Goal: Information Seeking & Learning: Learn about a topic

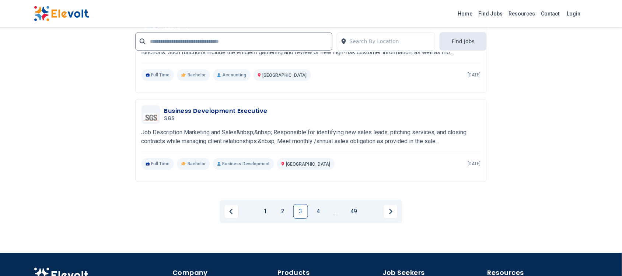
click at [318, 208] on link "4" at bounding box center [318, 211] width 15 height 15
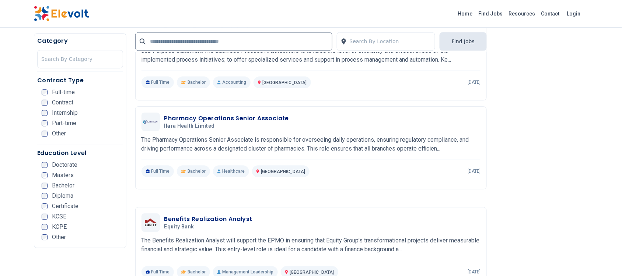
scroll to position [507, 0]
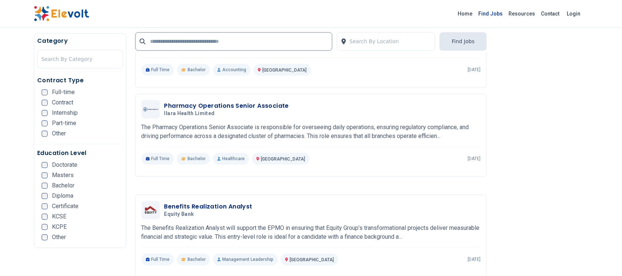
click at [493, 15] on link "Find Jobs" at bounding box center [491, 14] width 30 height 12
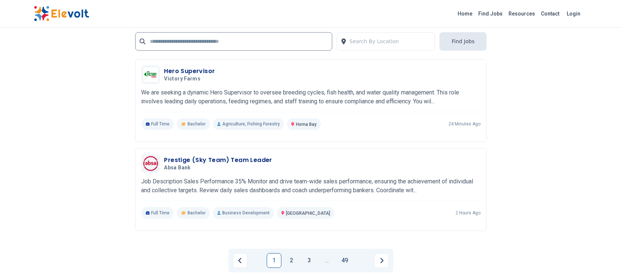
scroll to position [1429, 0]
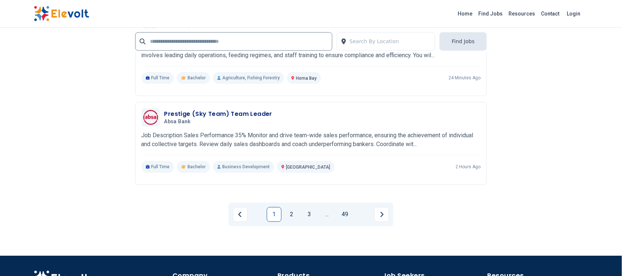
click at [290, 207] on link "2" at bounding box center [292, 214] width 15 height 15
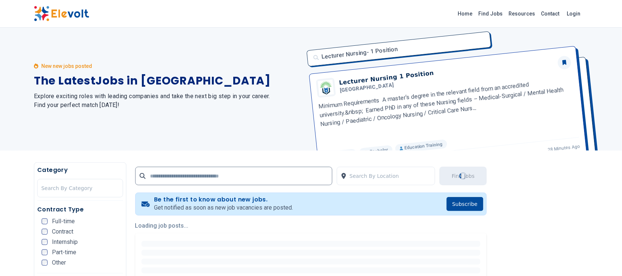
scroll to position [0, 0]
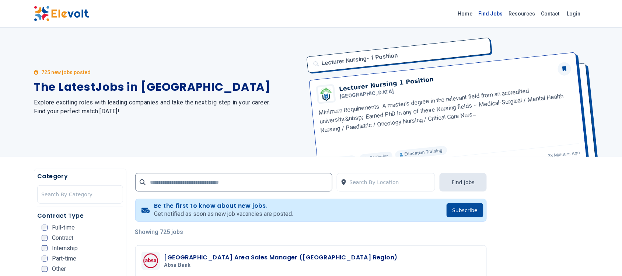
click at [494, 9] on link "Find Jobs" at bounding box center [491, 14] width 30 height 12
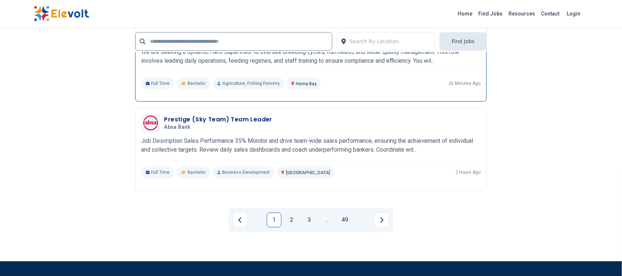
scroll to position [1429, 0]
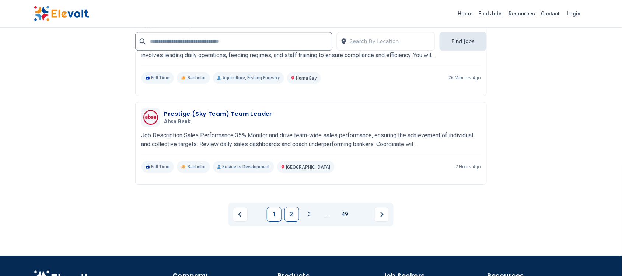
click at [290, 207] on link "2" at bounding box center [292, 214] width 15 height 15
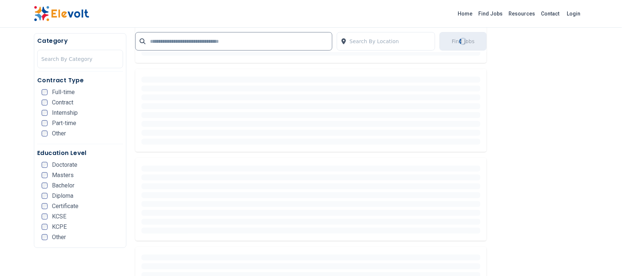
scroll to position [481, 0]
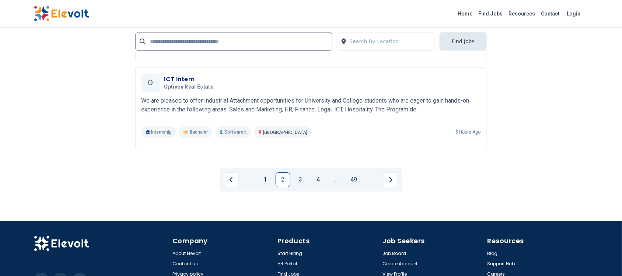
scroll to position [1475, 0]
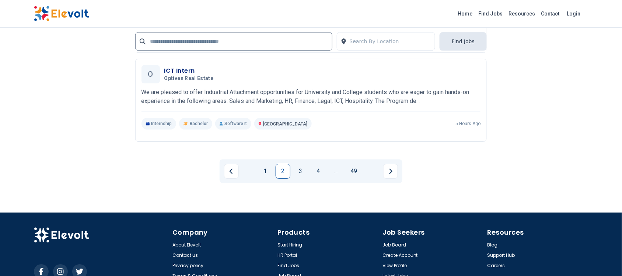
click at [297, 165] on link "3" at bounding box center [301, 171] width 15 height 15
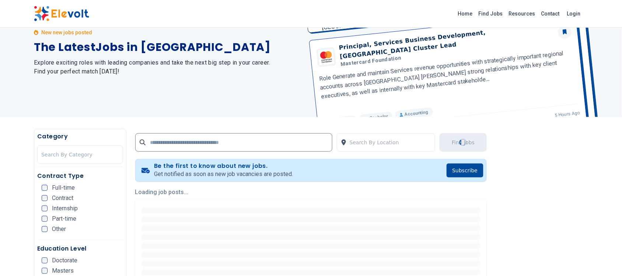
scroll to position [0, 0]
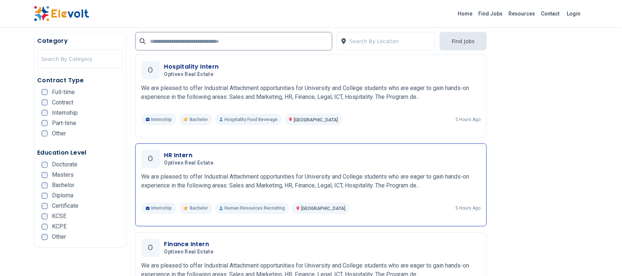
scroll to position [323, 0]
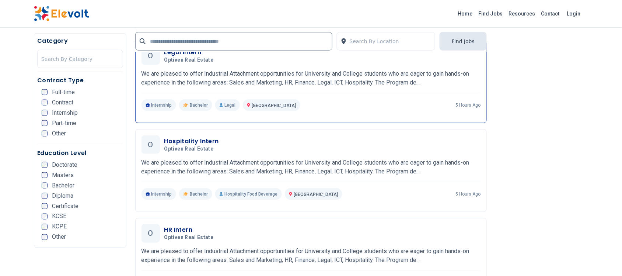
scroll to position [184, 0]
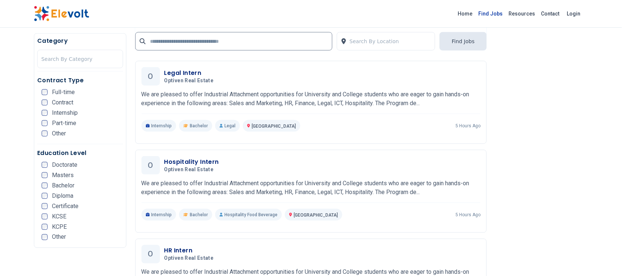
click at [498, 14] on link "Find Jobs" at bounding box center [491, 14] width 30 height 12
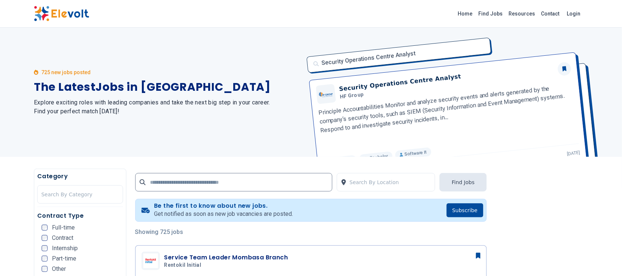
click at [113, 113] on h2 "Explore exciting roles with leading companies and take the next big step in you…" at bounding box center [168, 107] width 268 height 18
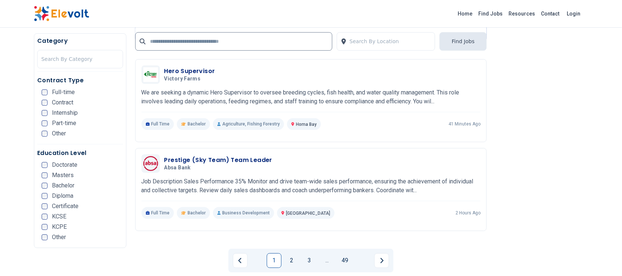
scroll to position [1429, 0]
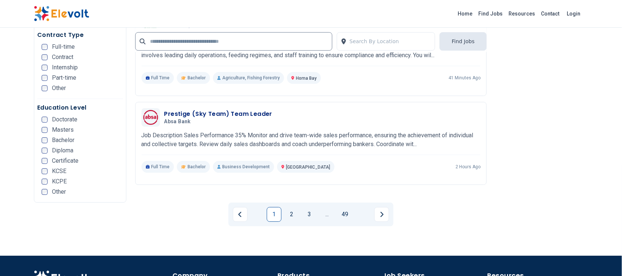
click at [296, 207] on link "2" at bounding box center [292, 214] width 15 height 15
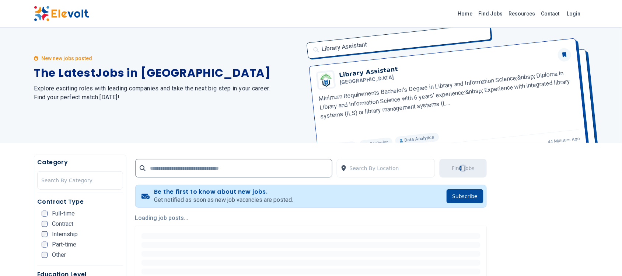
scroll to position [0, 0]
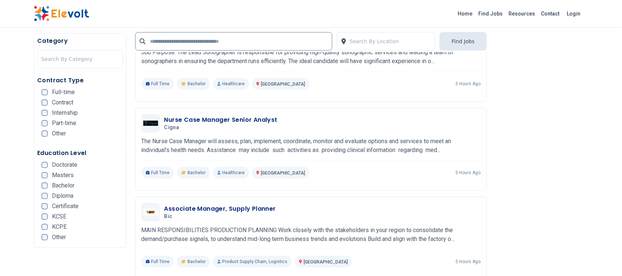
scroll to position [784, 0]
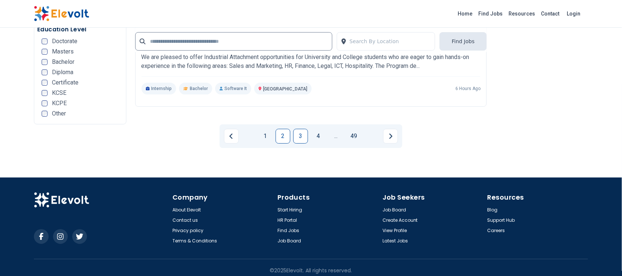
click at [304, 131] on link "3" at bounding box center [301, 136] width 15 height 15
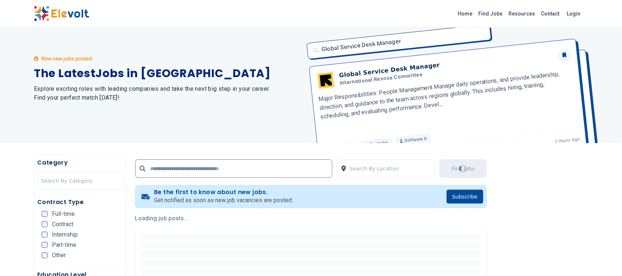
scroll to position [0, 0]
